Goal: Communication & Community: Answer question/provide support

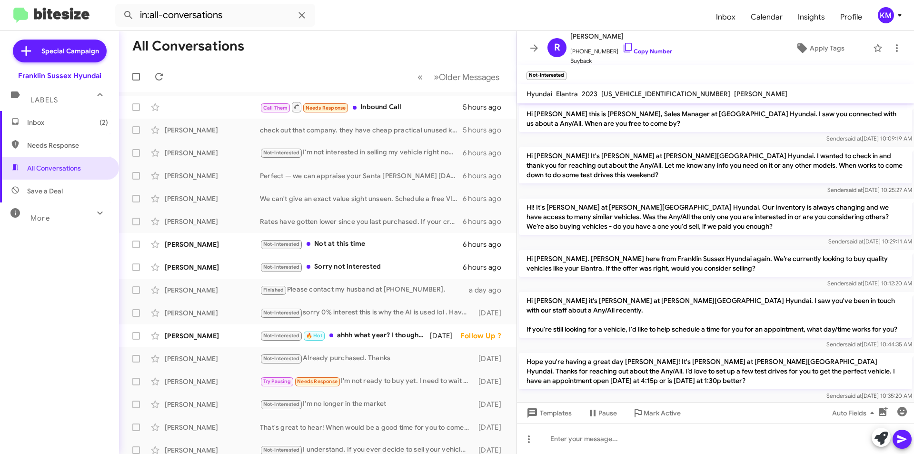
scroll to position [291, 0]
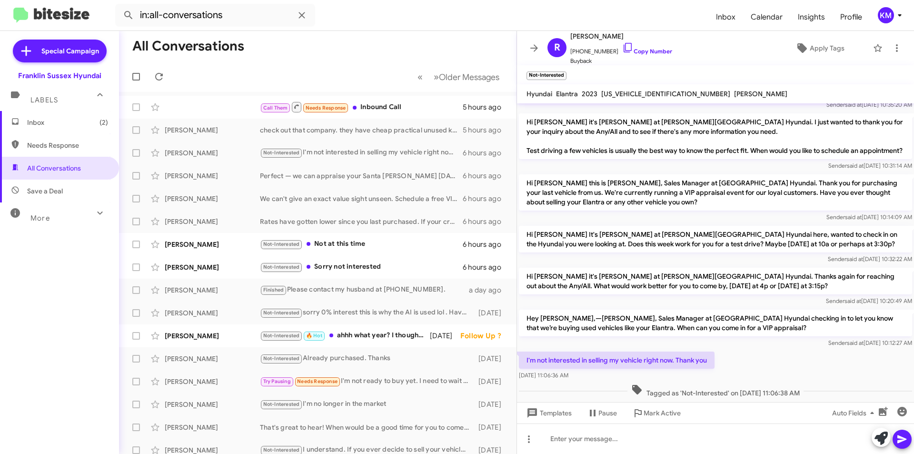
click at [381, 103] on div "Call Them Needs Response Inbound Call" at bounding box center [361, 107] width 203 height 12
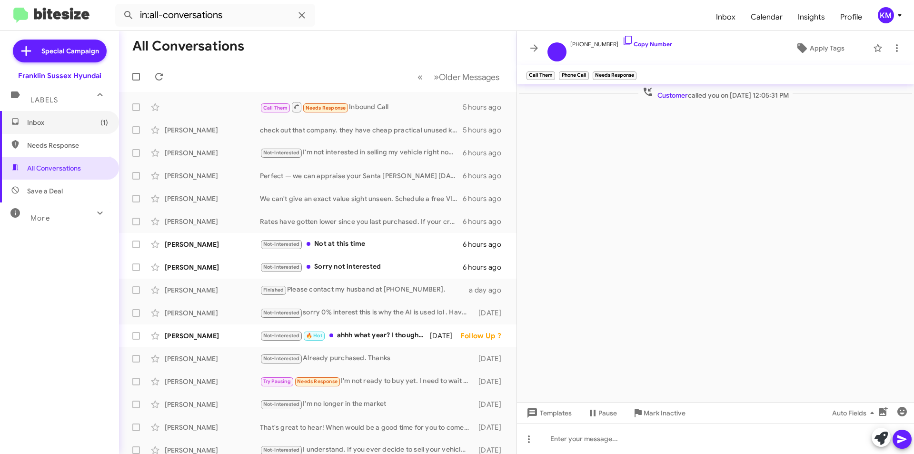
click at [49, 126] on span "Inbox (1)" at bounding box center [67, 123] width 81 height 10
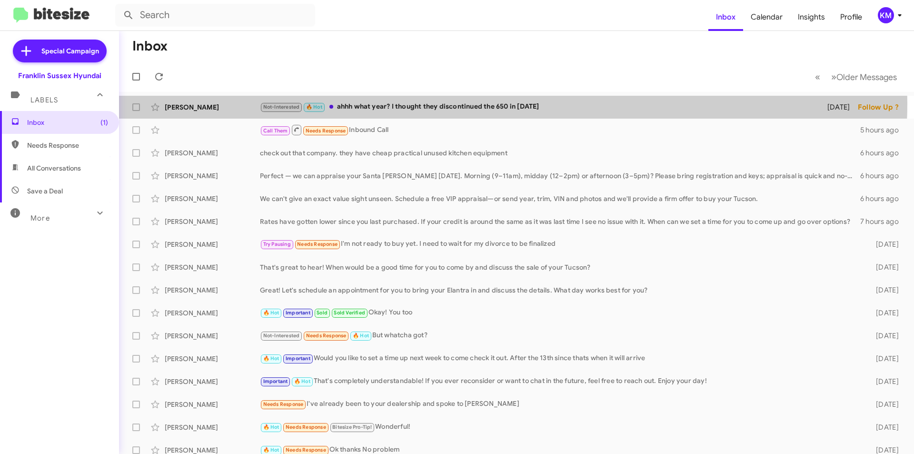
click at [435, 103] on div "Not-Interested 🔥 Hot ahhh what year? I thought they discontinued the 650 in [DA…" at bounding box center [537, 106] width 555 height 11
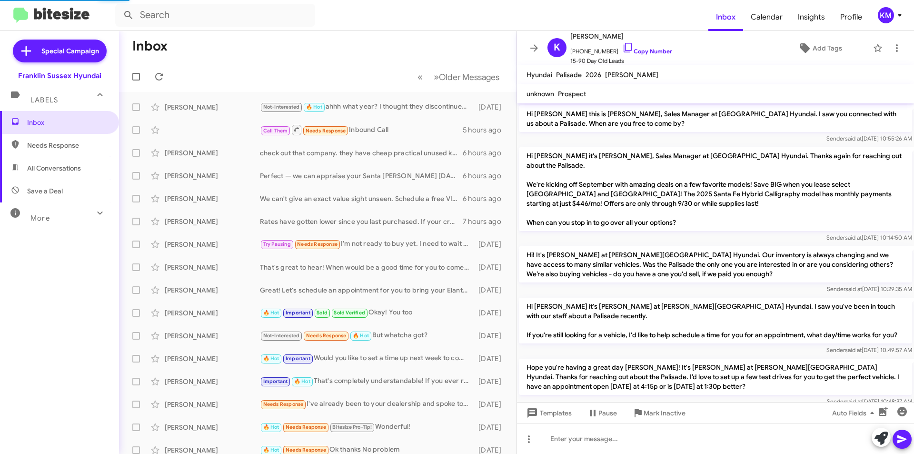
scroll to position [285, 0]
